Goal: Find specific page/section: Find specific page/section

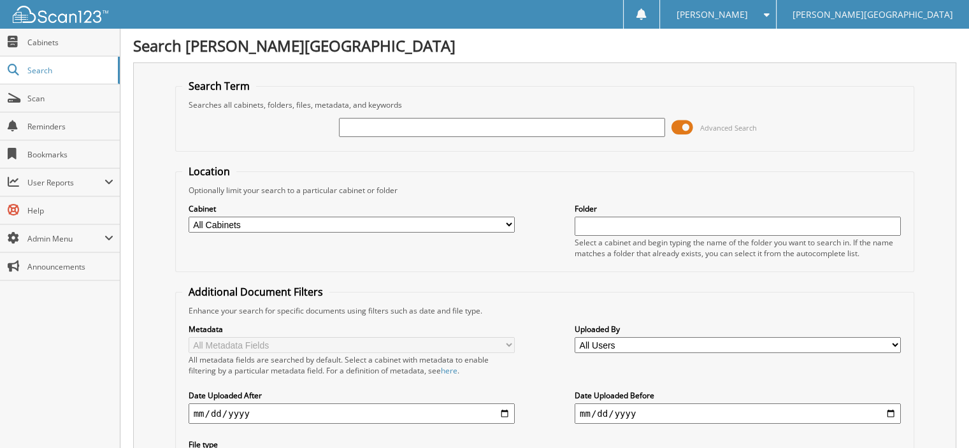
click at [377, 132] on input "text" at bounding box center [502, 127] width 326 height 19
click at [372, 127] on input "text" at bounding box center [502, 127] width 326 height 19
click at [367, 126] on input "text" at bounding box center [502, 127] width 326 height 19
type input "m"
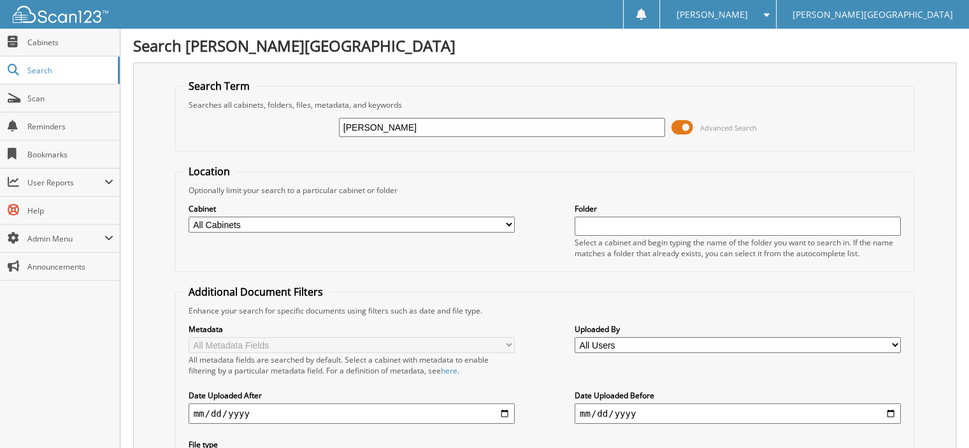
type input "[PERSON_NAME]"
click at [685, 124] on span at bounding box center [683, 127] width 22 height 19
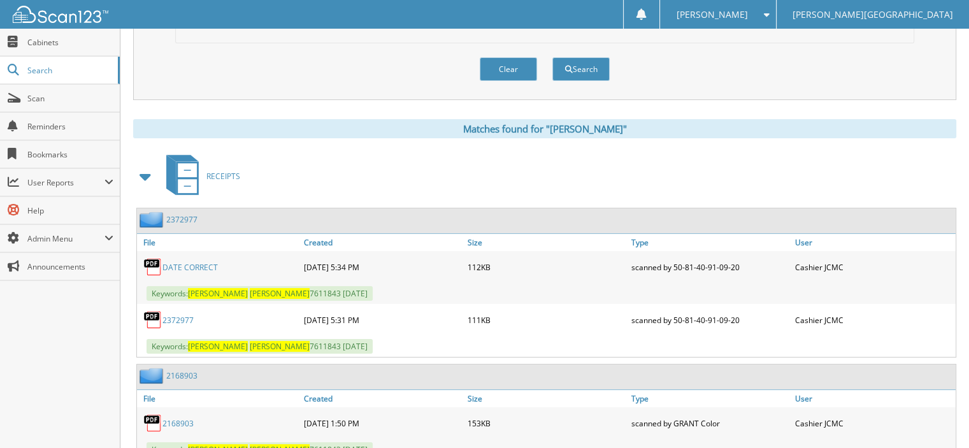
scroll to position [127, 0]
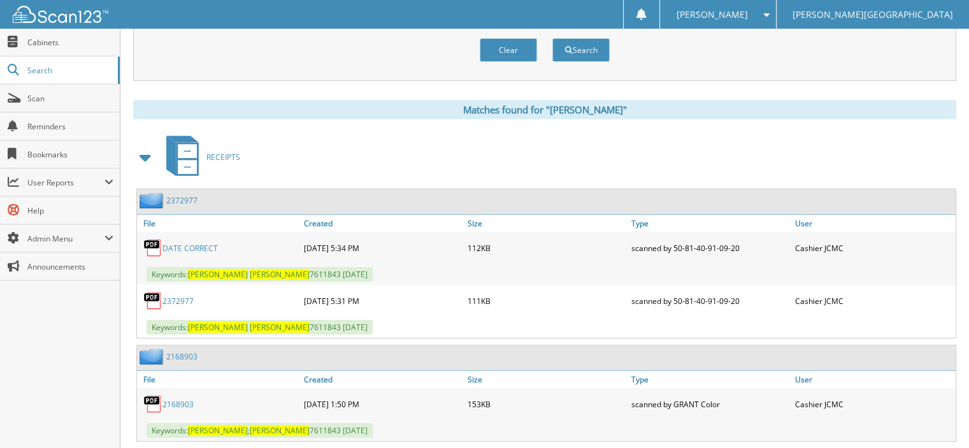
click at [145, 154] on span at bounding box center [146, 157] width 18 height 23
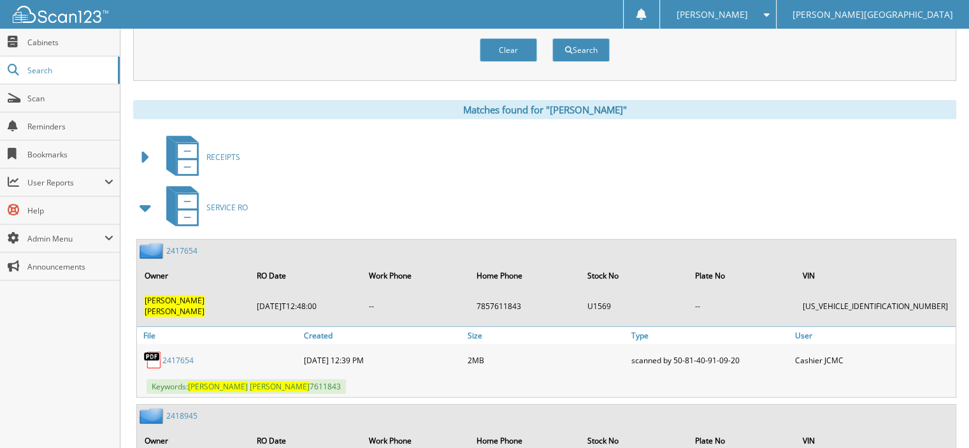
click at [142, 203] on span at bounding box center [146, 207] width 18 height 23
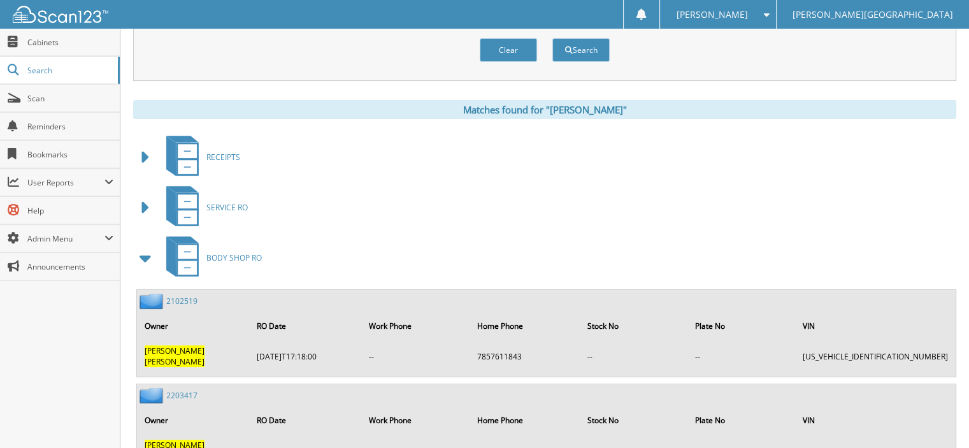
click at [145, 253] on span at bounding box center [146, 258] width 18 height 23
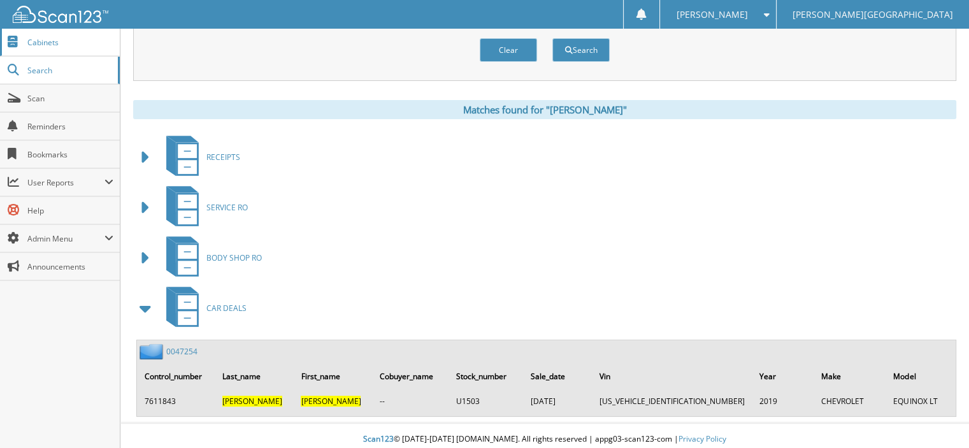
click at [61, 39] on span "Cabinets" at bounding box center [70, 42] width 86 height 11
